Goal: Communication & Community: Answer question/provide support

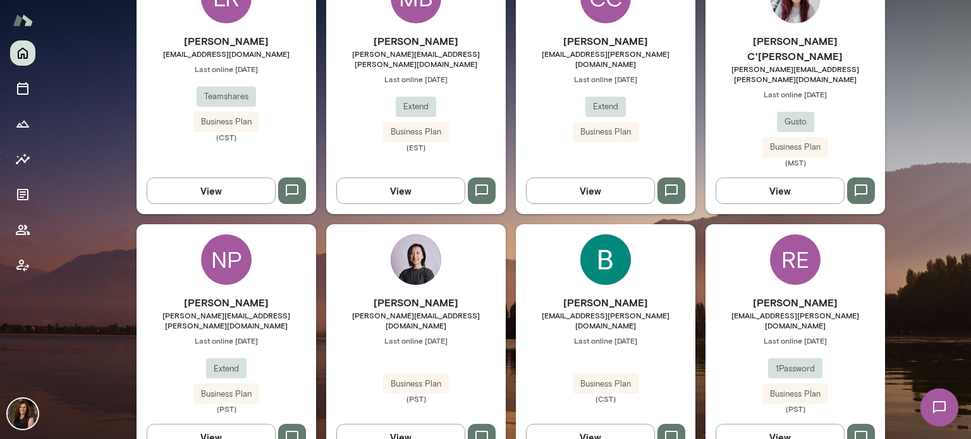
scroll to position [422, 0]
click at [791, 424] on button "View" at bounding box center [779, 437] width 129 height 27
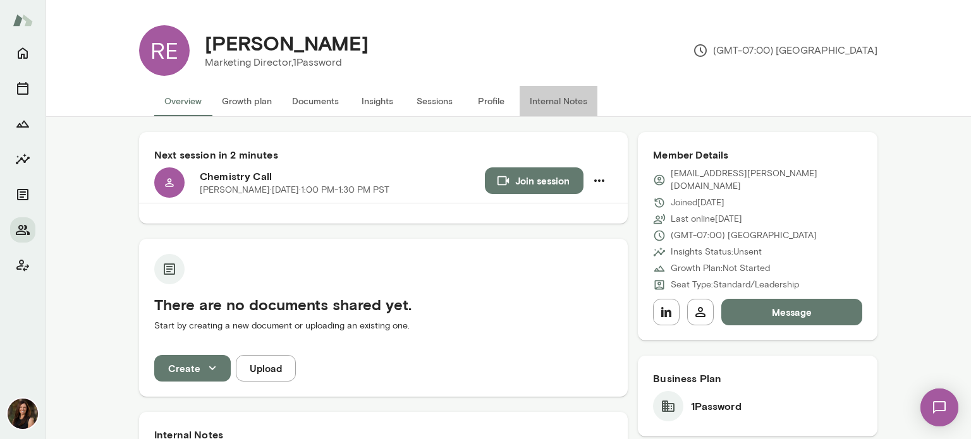
click at [557, 96] on button "Internal Notes" at bounding box center [559, 101] width 78 height 30
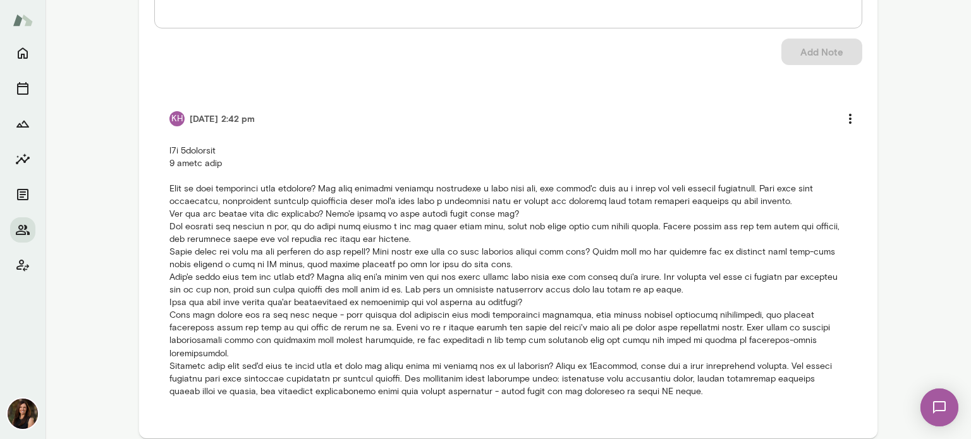
scroll to position [239, 0]
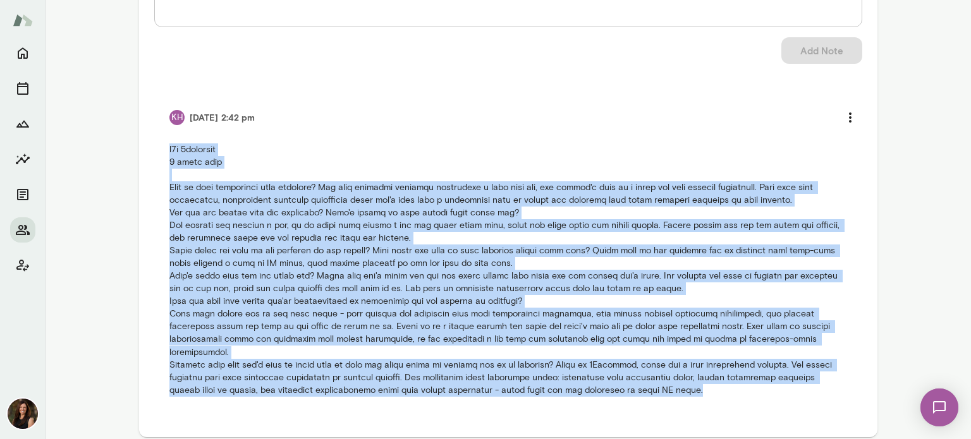
drag, startPoint x: 164, startPoint y: 151, endPoint x: 659, endPoint y: 380, distance: 544.9
click at [659, 380] on p at bounding box center [508, 269] width 678 height 253
copy p "b2b 1password 6 month term What is your experience with coaching? Had some info…"
click at [23, 57] on icon "Home" at bounding box center [22, 53] width 15 height 15
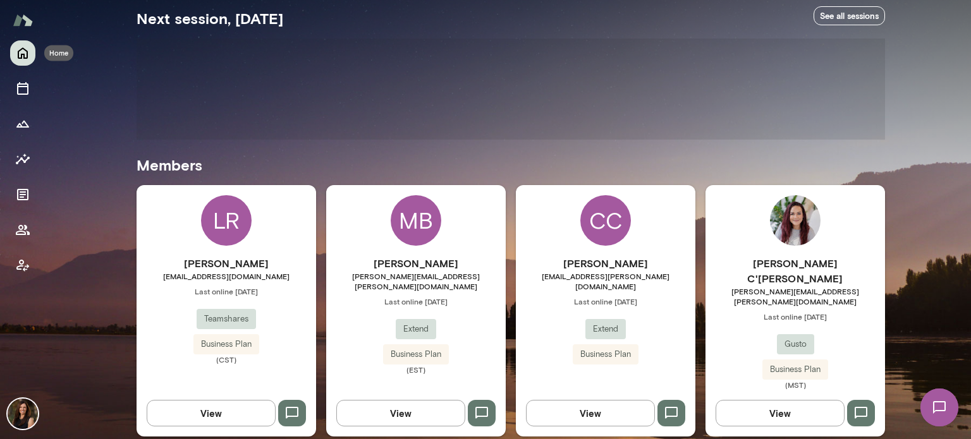
scroll to position [222, 0]
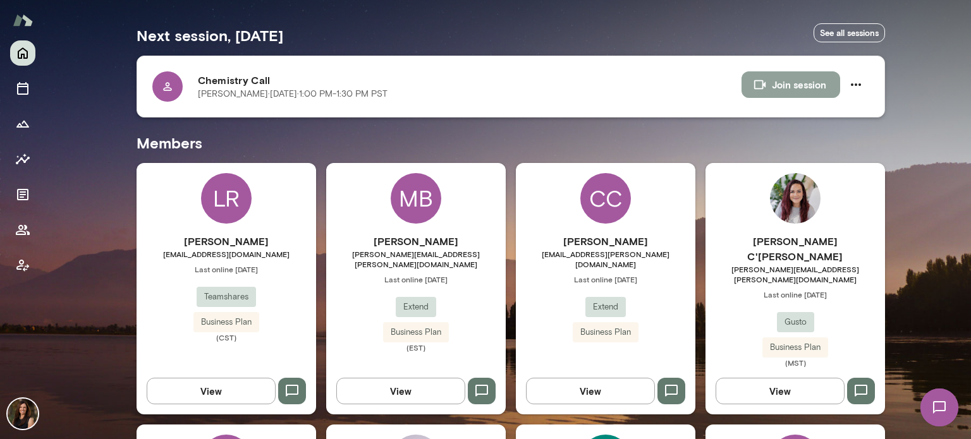
click at [779, 79] on button "Join session" at bounding box center [790, 84] width 99 height 27
